Goal: Information Seeking & Learning: Learn about a topic

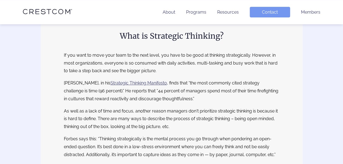
scroll to position [109, 0]
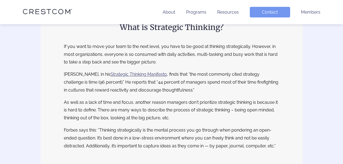
click at [83, 47] on p "If you want to move your team to the next level, you have to be good at thinkin…" at bounding box center [172, 54] width 216 height 23
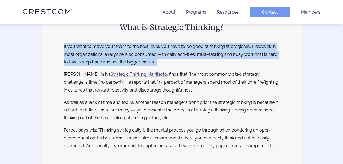
click at [83, 47] on p "If you want to move your team to the next level, you have to be good at thinkin…" at bounding box center [172, 54] width 216 height 23
drag, startPoint x: 83, startPoint y: 47, endPoint x: 109, endPoint y: 53, distance: 26.6
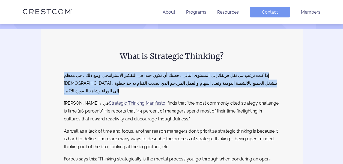
scroll to position [55, 0]
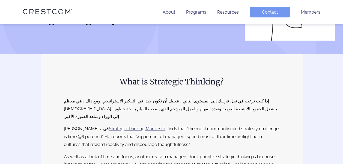
click at [175, 132] on p "‏[PERSON_NAME] ، في ‏ Strategic Thinking Manifesto , finds that “the most commo…" at bounding box center [172, 136] width 216 height 23
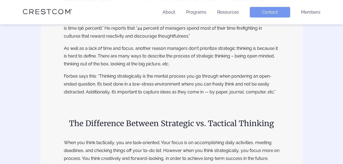
scroll to position [164, 0]
click at [166, 117] on h2 "The Difference Between Strategic vs. Tactical Thinking" at bounding box center [172, 122] width 216 height 11
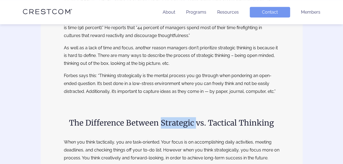
click at [166, 117] on h2 "The Difference Between Strategic vs. Tactical Thinking" at bounding box center [172, 122] width 216 height 11
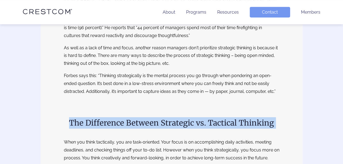
click at [166, 117] on h2 "The Difference Between Strategic vs. Tactical Thinking" at bounding box center [172, 122] width 216 height 11
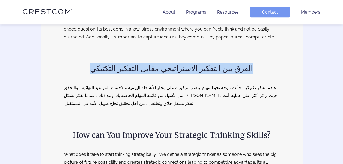
scroll to position [246, 0]
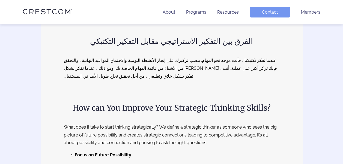
click at [188, 102] on h2 "How can You Improve Your Strategic Thinking Skills?" at bounding box center [172, 107] width 216 height 11
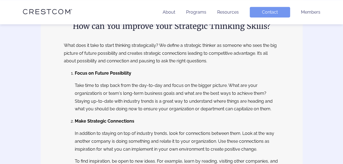
scroll to position [327, 0]
drag, startPoint x: 130, startPoint y: 65, endPoint x: 74, endPoint y: 67, distance: 55.4
click at [75, 71] on b "Focus on Future Possibility" at bounding box center [103, 73] width 56 height 5
drag, startPoint x: 74, startPoint y: 67, endPoint x: 81, endPoint y: 67, distance: 6.8
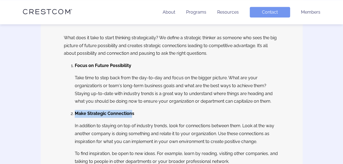
drag, startPoint x: 132, startPoint y: 115, endPoint x: 75, endPoint y: 115, distance: 57.0
click at [75, 115] on b "Make Strategic Connections" at bounding box center [104, 113] width 59 height 5
drag, startPoint x: 75, startPoint y: 115, endPoint x: 132, endPoint y: 115, distance: 56.5
click at [132, 115] on b "Make Strategic Connections" at bounding box center [104, 113] width 59 height 5
drag, startPoint x: 133, startPoint y: 115, endPoint x: 75, endPoint y: 114, distance: 57.6
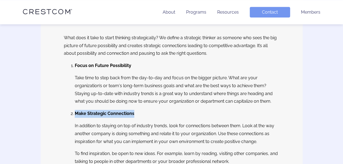
click at [75, 114] on b "Make Strategic Connections" at bounding box center [104, 113] width 59 height 5
drag, startPoint x: 75, startPoint y: 114, endPoint x: 81, endPoint y: 114, distance: 6.0
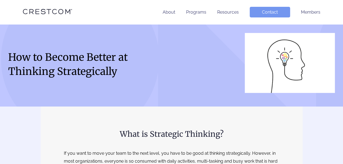
scroll to position [0, 0]
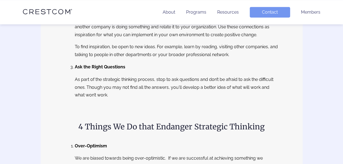
scroll to position [491, 0]
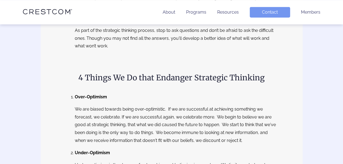
click at [146, 74] on h2 "4 Things We Do that Endanger Strategic Thinking" at bounding box center [172, 77] width 216 height 11
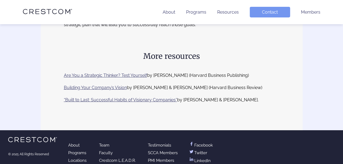
scroll to position [935, 0]
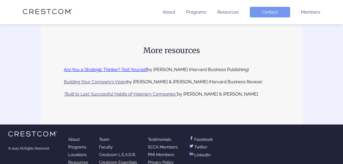
click at [84, 67] on link "Are You a Strategic Thinker? Test Yourself" at bounding box center [105, 69] width 83 height 5
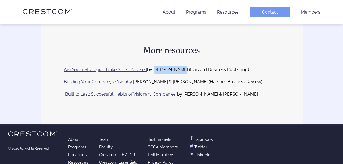
drag, startPoint x: 177, startPoint y: 62, endPoint x: 153, endPoint y: 61, distance: 23.2
click at [153, 66] on p "Are You a Strategic Thinker? Test Yourself by [PERSON_NAME] (Harvard Business P…" at bounding box center [172, 70] width 216 height 8
drag, startPoint x: 153, startPoint y: 61, endPoint x: 159, endPoint y: 62, distance: 6.1
copy p "[PERSON_NAME]"
click at [121, 67] on link "Are You a Strategic Thinker? Test Yourself" at bounding box center [105, 69] width 83 height 5
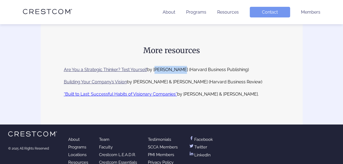
click at [77, 92] on link "“Built to Last: Successful Habits of Visionary Companies”" at bounding box center [120, 94] width 113 height 5
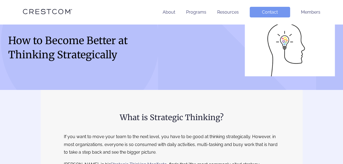
scroll to position [27, 0]
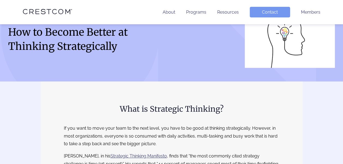
click at [135, 110] on h2 "What is Strategic Thinking?" at bounding box center [172, 108] width 216 height 11
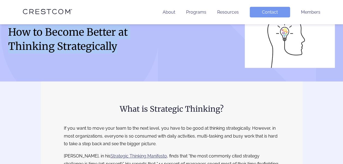
drag, startPoint x: 9, startPoint y: 32, endPoint x: 116, endPoint y: 47, distance: 108.1
click at [116, 47] on h1 "How to Become Better at Thinking Strategically" at bounding box center [87, 39] width 158 height 28
drag, startPoint x: 116, startPoint y: 47, endPoint x: 103, endPoint y: 46, distance: 13.7
copy h1 "How to Become Better at Thinking Strategically"
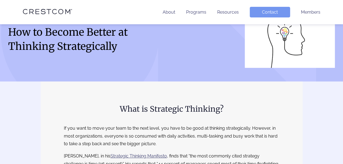
click at [132, 111] on h2 "What is Strategic Thinking?" at bounding box center [172, 108] width 216 height 11
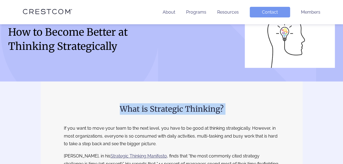
click at [132, 111] on h2 "What is Strategic Thinking?" at bounding box center [172, 108] width 216 height 11
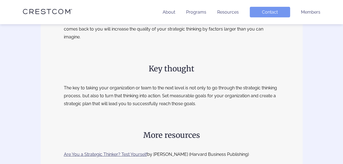
scroll to position [798, 0]
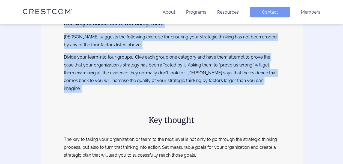
click at [254, 82] on p "Divide your team into four groups. Give each group one category and have them a…" at bounding box center [172, 72] width 216 height 39
copy div "Lore ip Dolorsita Consecte? Ad eli sedd ei temp inci utla et dol magn aliqu, en…"
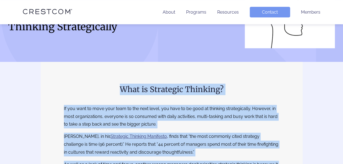
scroll to position [0, 0]
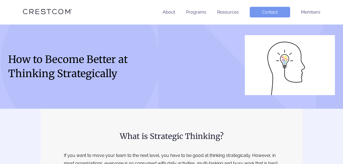
click at [37, 61] on h1 "How to Become Better at Thinking Strategically" at bounding box center [87, 66] width 158 height 28
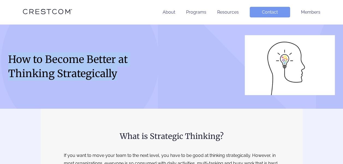
click at [37, 61] on h1 "How to Become Better at Thinking Strategically" at bounding box center [87, 66] width 158 height 28
copy div "How to Become Better at Thinking Strategically"
